Goal: Information Seeking & Learning: Learn about a topic

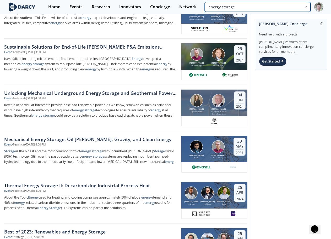
drag, startPoint x: 300, startPoint y: 7, endPoint x: 22, endPoint y: 3, distance: 278.1
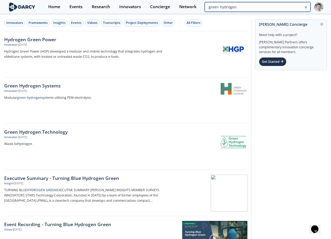
drag, startPoint x: 300, startPoint y: 7, endPoint x: 34, endPoint y: 0, distance: 265.8
click at [199, 0] on html "Home Events Research Innovators Concierge Network green hydrogen Innovators Fra…" at bounding box center [165, 119] width 331 height 239
type input "hydrogen"
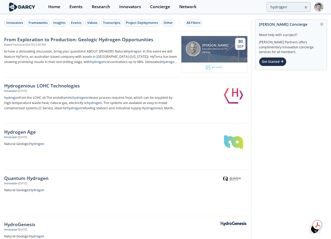
click at [184, 22] on div "Innovators Frameworks Insights Events Videos Transcripts Project Deployments Ot…" at bounding box center [125, 22] width 242 height 7
click at [191, 23] on div "All Filters" at bounding box center [194, 22] width 14 height 5
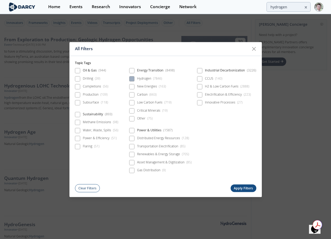
click at [134, 78] on span at bounding box center [131, 78] width 5 height 5
click at [243, 191] on button "Apply Filters" at bounding box center [244, 188] width 26 height 8
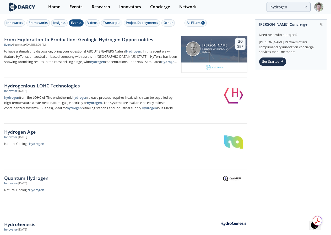
click at [77, 24] on div "Events" at bounding box center [76, 22] width 10 height 5
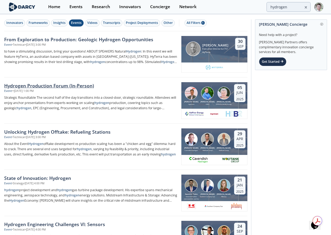
click at [69, 87] on div "Hydrogen Production Forum (In-Person)" at bounding box center [91, 85] width 174 height 7
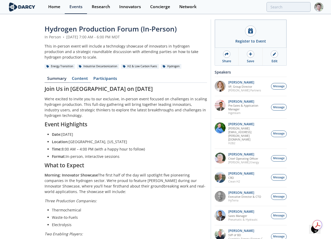
click at [79, 77] on link "Content" at bounding box center [80, 79] width 22 height 6
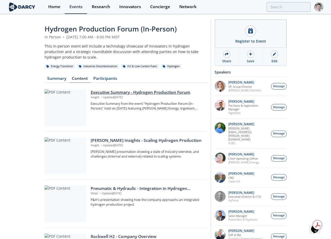
click at [127, 91] on div "Executive Summary - Hydrogen Production Forum" at bounding box center [147, 92] width 113 height 6
click at [142, 141] on div "[PERSON_NAME] Insights - Scaling Hydrogen Production" at bounding box center [147, 140] width 113 height 6
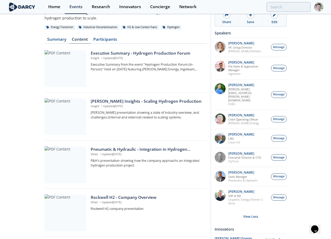
scroll to position [52, 0]
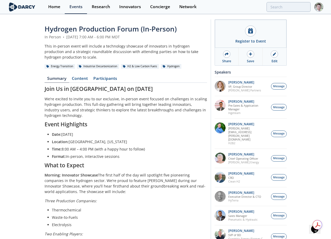
type input "hydrogen"
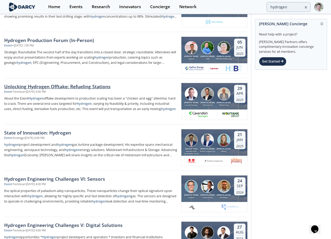
scroll to position [52, 0]
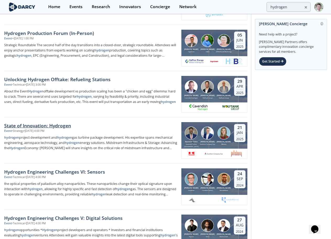
click at [44, 123] on div "State of Innovation: Hydrogen" at bounding box center [91, 125] width 174 height 7
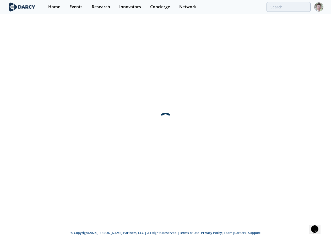
scroll to position [0, 0]
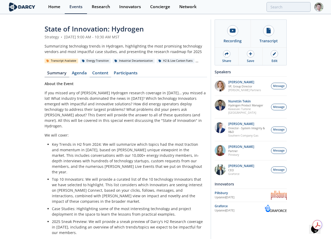
click at [100, 71] on link "Content" at bounding box center [101, 74] width 22 height 6
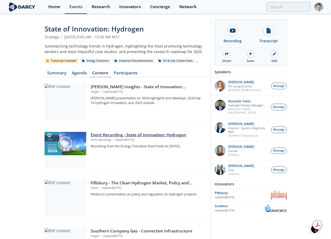
click at [122, 135] on div "Event Recording - State of Innovation: Hydrogen" at bounding box center [147, 135] width 113 height 6
click at [112, 84] on div "[PERSON_NAME] Insights - State of Innovation: Hydrogen" at bounding box center [147, 87] width 113 height 6
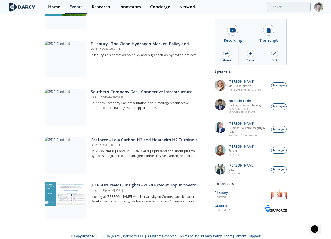
scroll to position [142, 0]
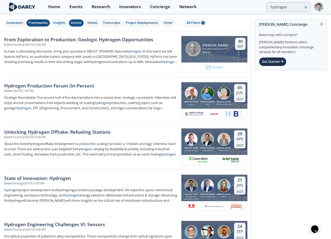
click at [44, 22] on div "Frameworks" at bounding box center [38, 22] width 19 height 5
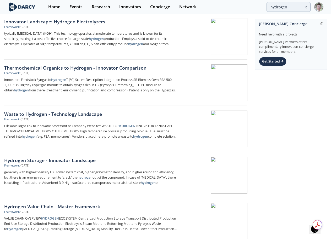
scroll to position [157, 0]
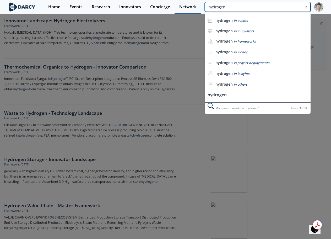
drag, startPoint x: 296, startPoint y: 8, endPoint x: 194, endPoint y: 2, distance: 102.5
click at [216, 2] on div "hydrogen hydrogen in events hydrogen in innovators hydrogen in frameworks hydro…" at bounding box center [258, 7] width 106 height 10
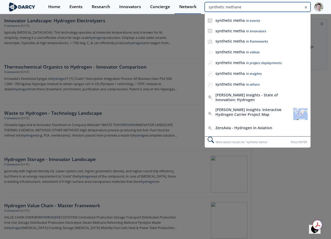
type input "synthetic methane"
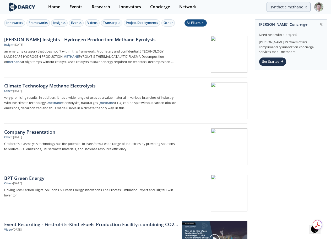
click at [197, 23] on div "All Filters 1" at bounding box center [196, 22] width 18 height 5
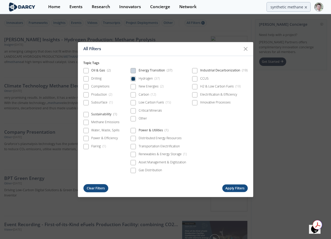
click at [96, 186] on button "Clear Filters" at bounding box center [95, 188] width 25 height 8
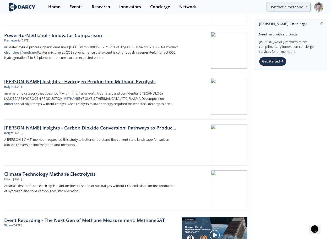
scroll to position [52, 0]
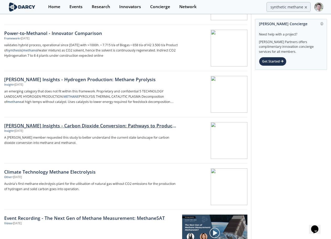
click at [81, 128] on div "[PERSON_NAME] Insights - Carbon Dioxide Conversion: Pathways to Produce Methane…" at bounding box center [91, 125] width 174 height 7
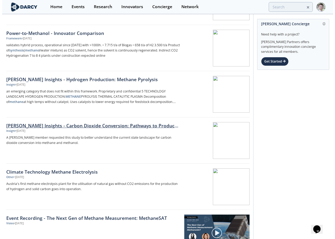
scroll to position [0, 0]
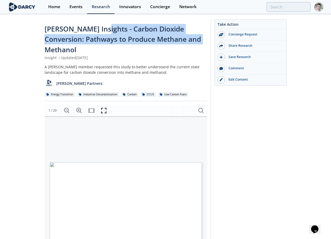
drag, startPoint x: 176, startPoint y: 38, endPoint x: 97, endPoint y: 27, distance: 80.0
click at [97, 27] on div "[PERSON_NAME] Insights - Carbon Dioxide Conversion: Pathways to Produce Methane…" at bounding box center [126, 39] width 163 height 31
copy span "Carbon Dioxide Conversion: Pathways to Produce Methane and Methanol"
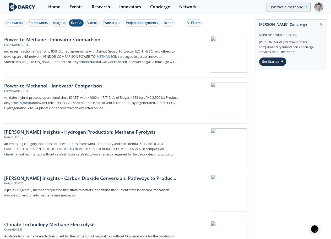
click at [79, 22] on div "Events" at bounding box center [76, 22] width 10 height 5
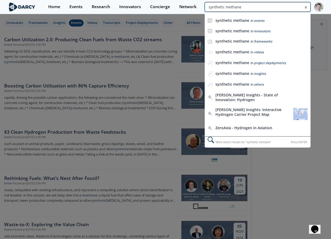
drag, startPoint x: 287, startPoint y: 7, endPoint x: 356, endPoint y: 7, distance: 69.5
click at [331, 7] on html "Home Events Research Innovators Concierge Network synthetic methane synthetic m…" at bounding box center [165, 119] width 331 height 239
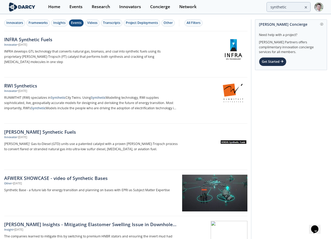
click at [73, 22] on div "Events" at bounding box center [76, 22] width 10 height 5
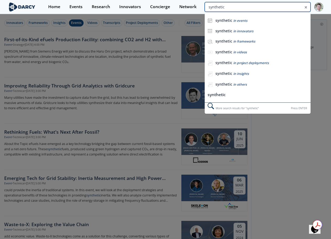
drag, startPoint x: 294, startPoint y: 9, endPoint x: 92, endPoint y: -5, distance: 202.1
click at [92, 0] on html "Home Events Research Innovators Concierge Network synthetic synthetic in events…" at bounding box center [165, 119] width 331 height 239
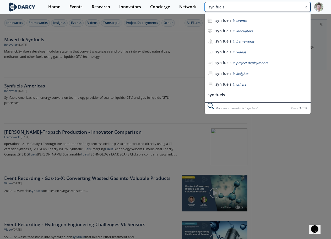
drag, startPoint x: 293, startPoint y: 6, endPoint x: 6, endPoint y: 26, distance: 288.1
click at [140, 2] on div "Home Events Research Innovators Concierge Network syn fuels syn fuels in events…" at bounding box center [184, 7] width 280 height 14
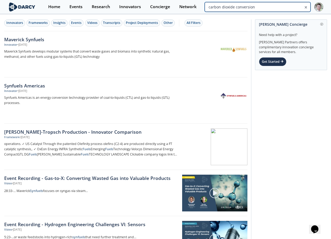
type input "carbon dioxide conversion"
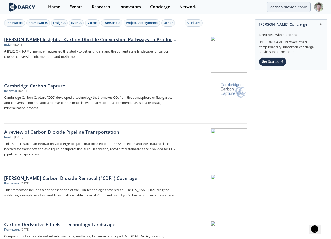
click at [103, 41] on div "[PERSON_NAME] Insights - Carbon Dioxide Conversion: Pathways to Produce Methane…" at bounding box center [91, 39] width 174 height 7
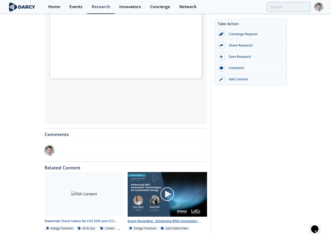
scroll to position [174, 0]
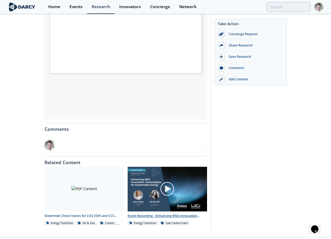
click at [137, 189] on img at bounding box center [167, 189] width 79 height 45
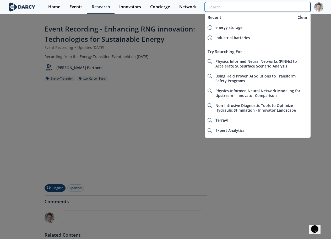
click at [292, 8] on input "search" at bounding box center [258, 7] width 106 height 10
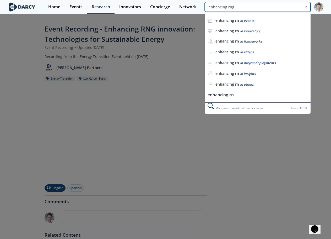
type input "enhancing rng"
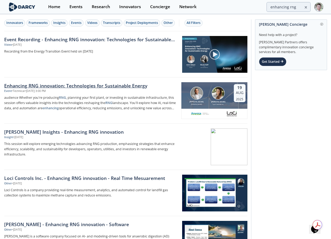
click at [84, 84] on div "Enhancing RNG innovation: Technologies for Sustainable Energy" at bounding box center [91, 85] width 174 height 7
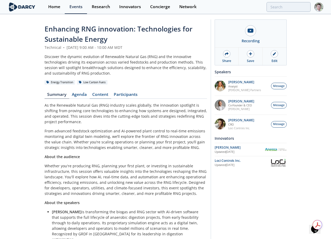
click at [98, 93] on link "Content" at bounding box center [101, 95] width 22 height 6
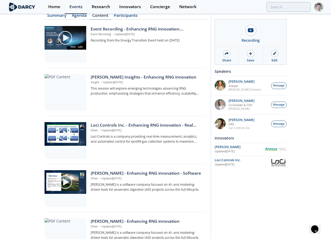
scroll to position [33, 0]
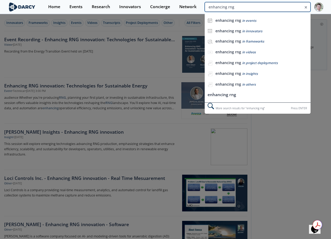
drag, startPoint x: 299, startPoint y: 7, endPoint x: 179, endPoint y: -8, distance: 121.5
click at [179, 0] on html "Home Events Research Innovators Concierge Network enhancing rng enhancing rng i…" at bounding box center [165, 119] width 331 height 239
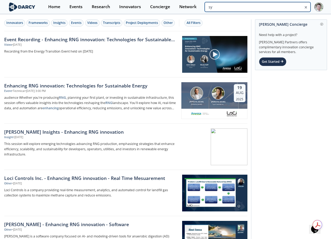
type input "s"
type input "r"
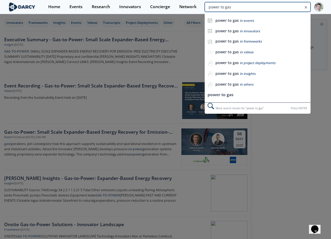
drag, startPoint x: 298, startPoint y: 7, endPoint x: 4, endPoint y: -30, distance: 296.1
click at [4, 0] on html "Home Events Research Innovators Concierge Network power to gas power to gas in …" at bounding box center [165, 119] width 331 height 239
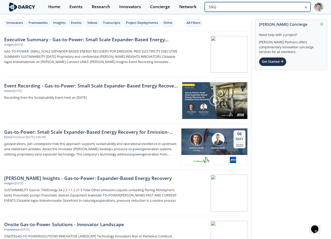
type input "SNG"
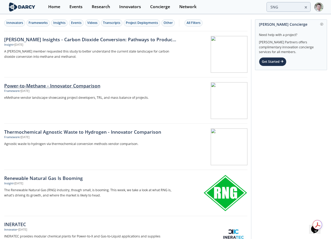
click at [209, 99] on div at bounding box center [215, 100] width 66 height 37
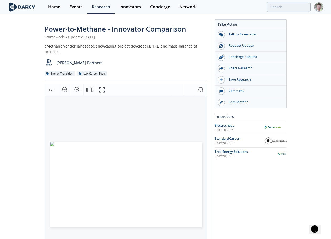
type input "SNG"
